Goal: Information Seeking & Learning: Learn about a topic

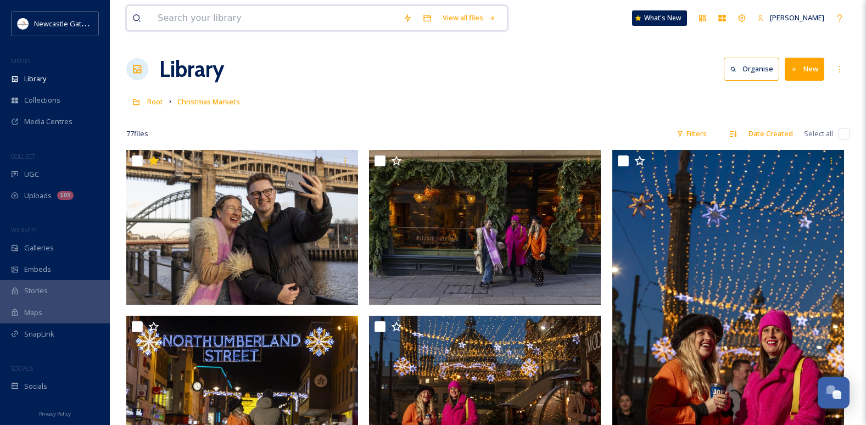
click at [215, 20] on input at bounding box center [274, 18] width 245 height 24
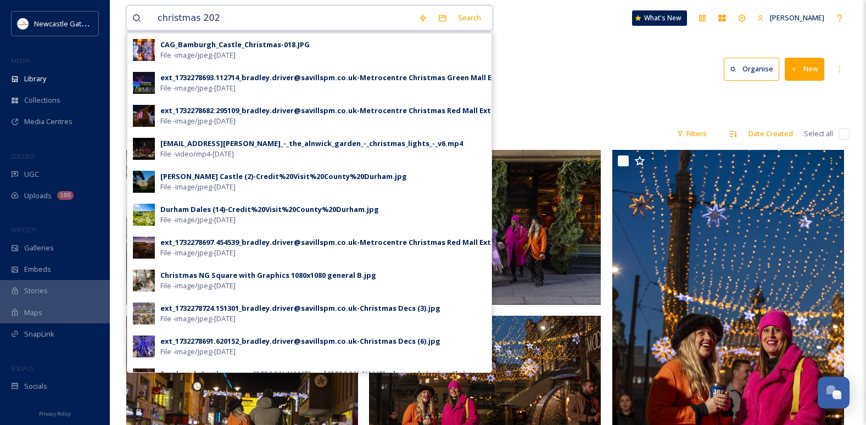
type input "christmas 2024"
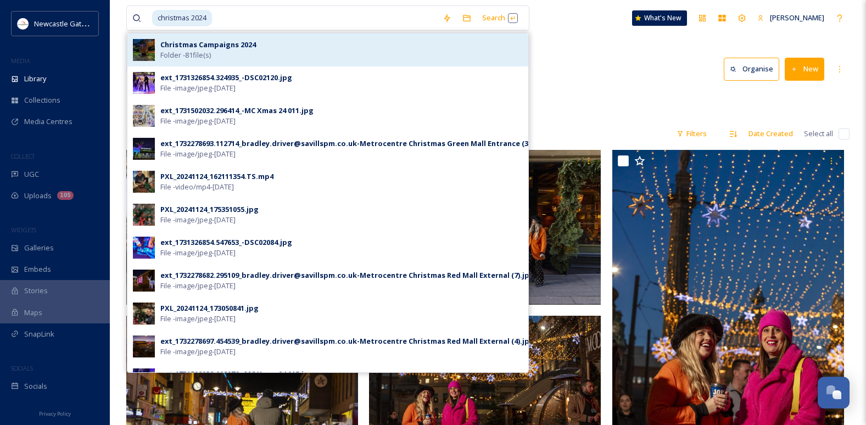
click at [232, 44] on strong "Christmas Campaigns 2024" at bounding box center [208, 45] width 96 height 10
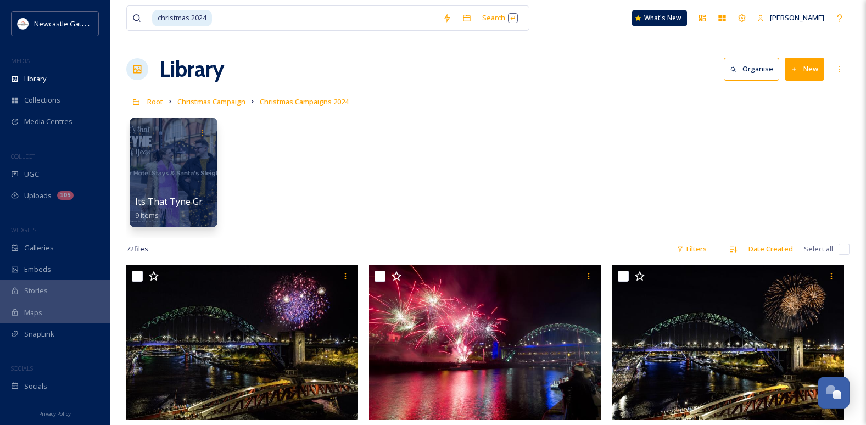
click at [590, 98] on div "Root Christmas Campaign Christmas Campaigns 2024" at bounding box center [487, 101] width 723 height 21
click at [289, 18] on input at bounding box center [325, 18] width 224 height 24
